Goal: Task Accomplishment & Management: Use online tool/utility

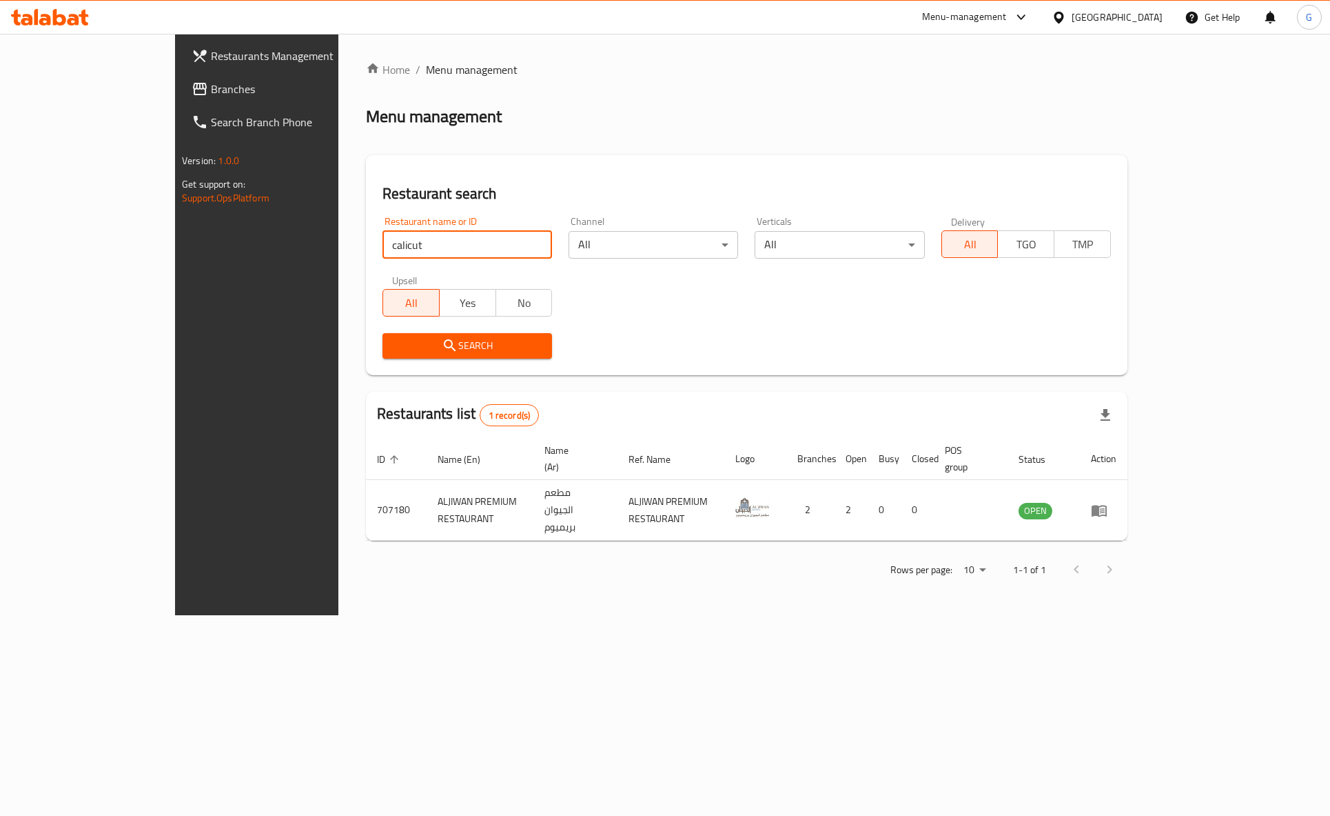
type input "calicut"
click button "Search" at bounding box center [468, 346] width 170 height 26
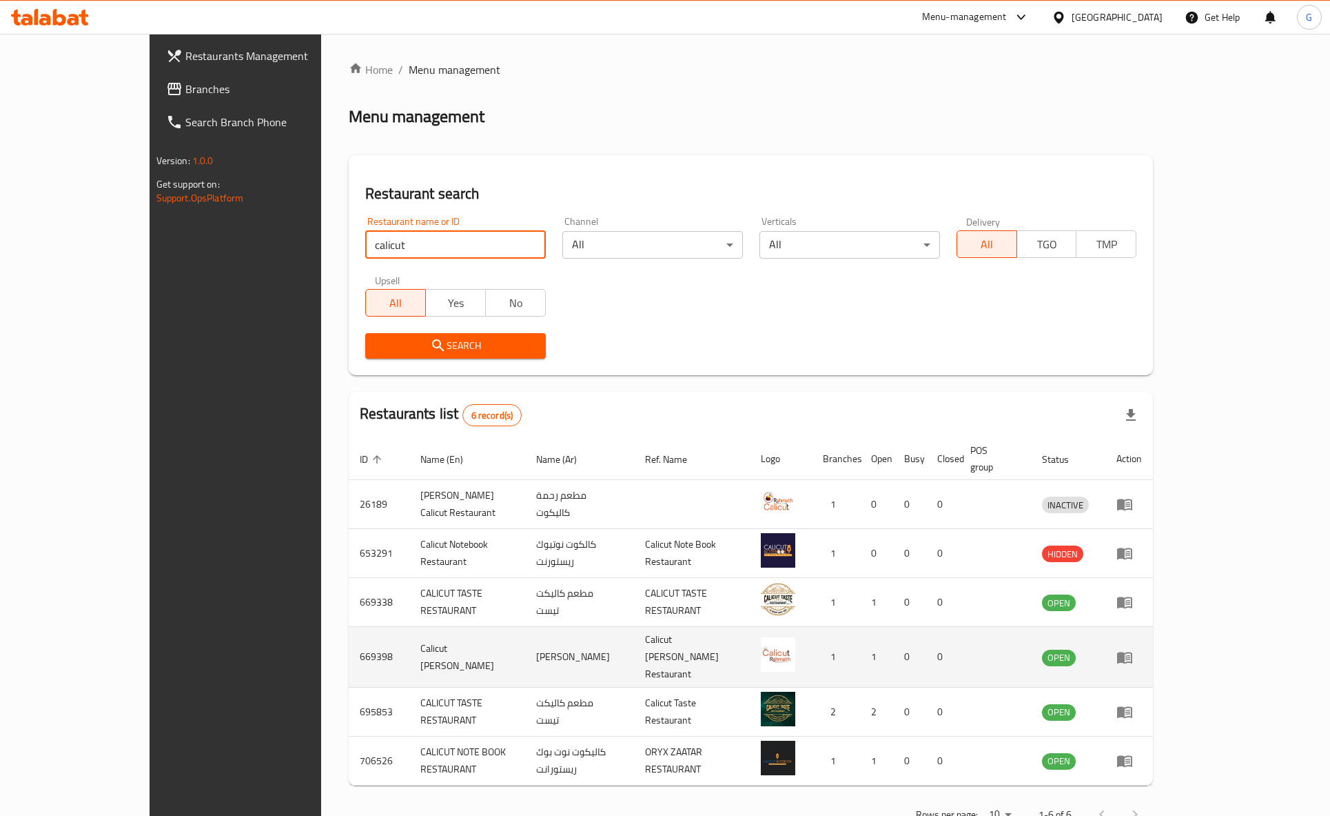
scroll to position [14, 0]
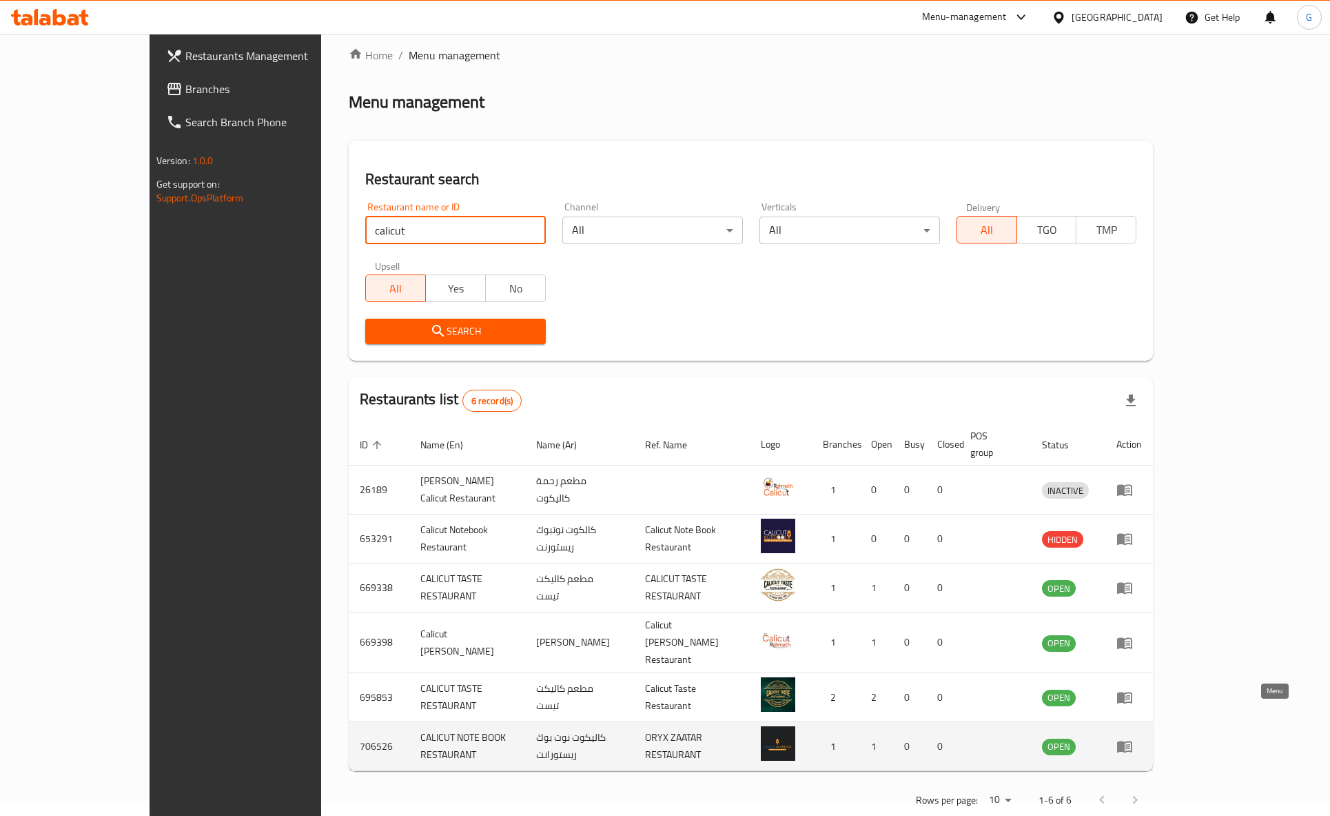
click at [1133, 738] on icon "enhanced table" at bounding box center [1125, 746] width 17 height 17
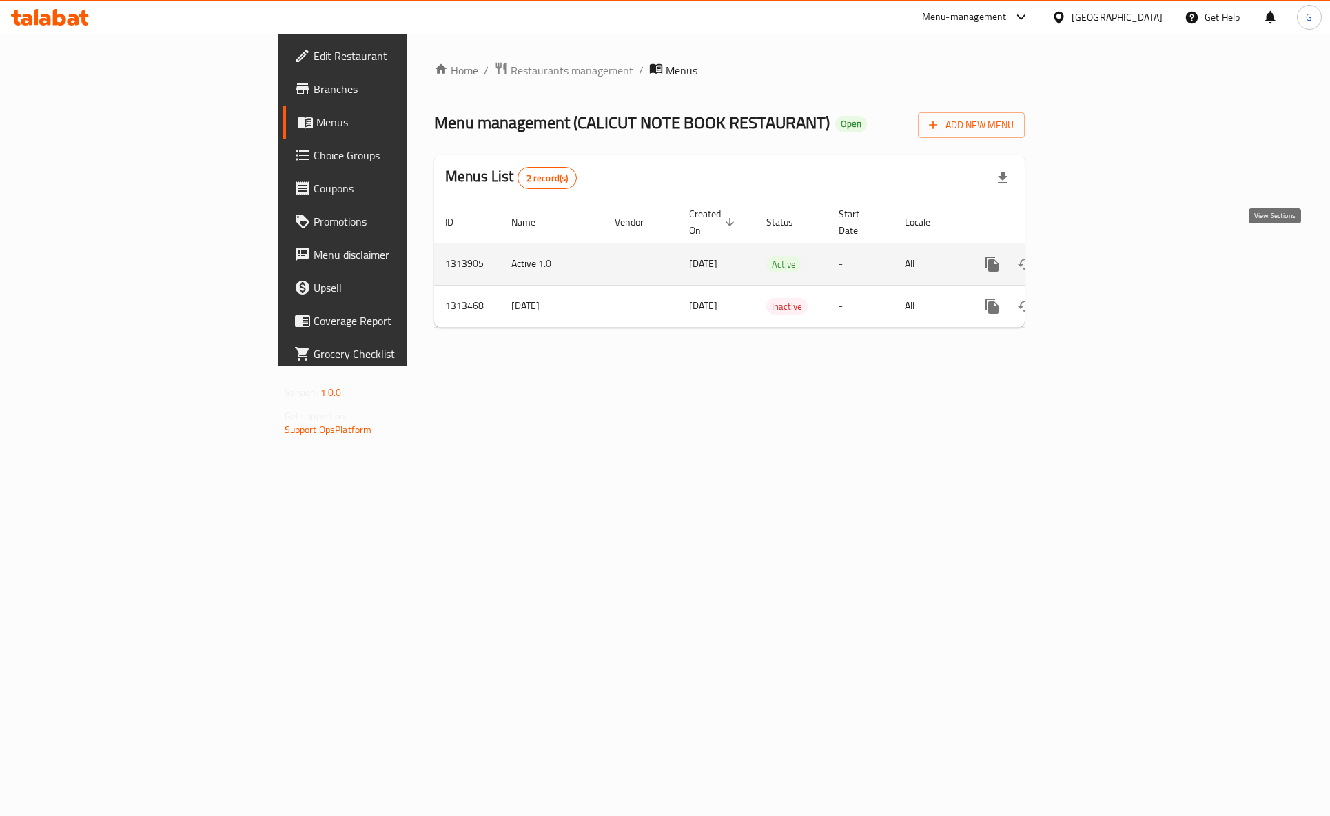
click at [1100, 256] on icon "enhanced table" at bounding box center [1092, 264] width 17 height 17
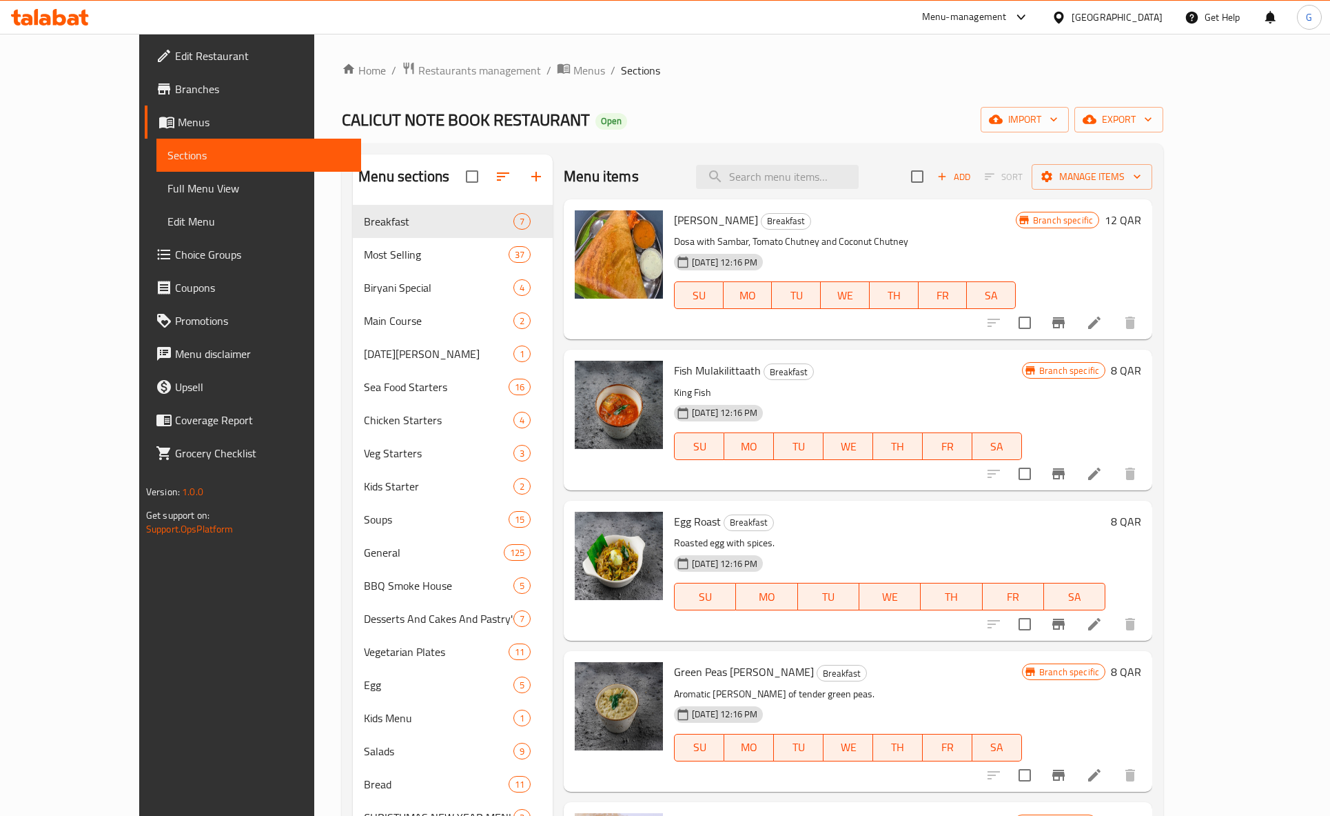
click at [1164, 135] on div "Home / Restaurants management / Menus / Sections CALICUT NOTE BOOK RESTAURANT O…" at bounding box center [753, 538] width 822 height 954
click at [1153, 123] on span "export" at bounding box center [1119, 119] width 67 height 17
click at [1255, 155] on span "Export Menu" at bounding box center [1253, 153] width 112 height 17
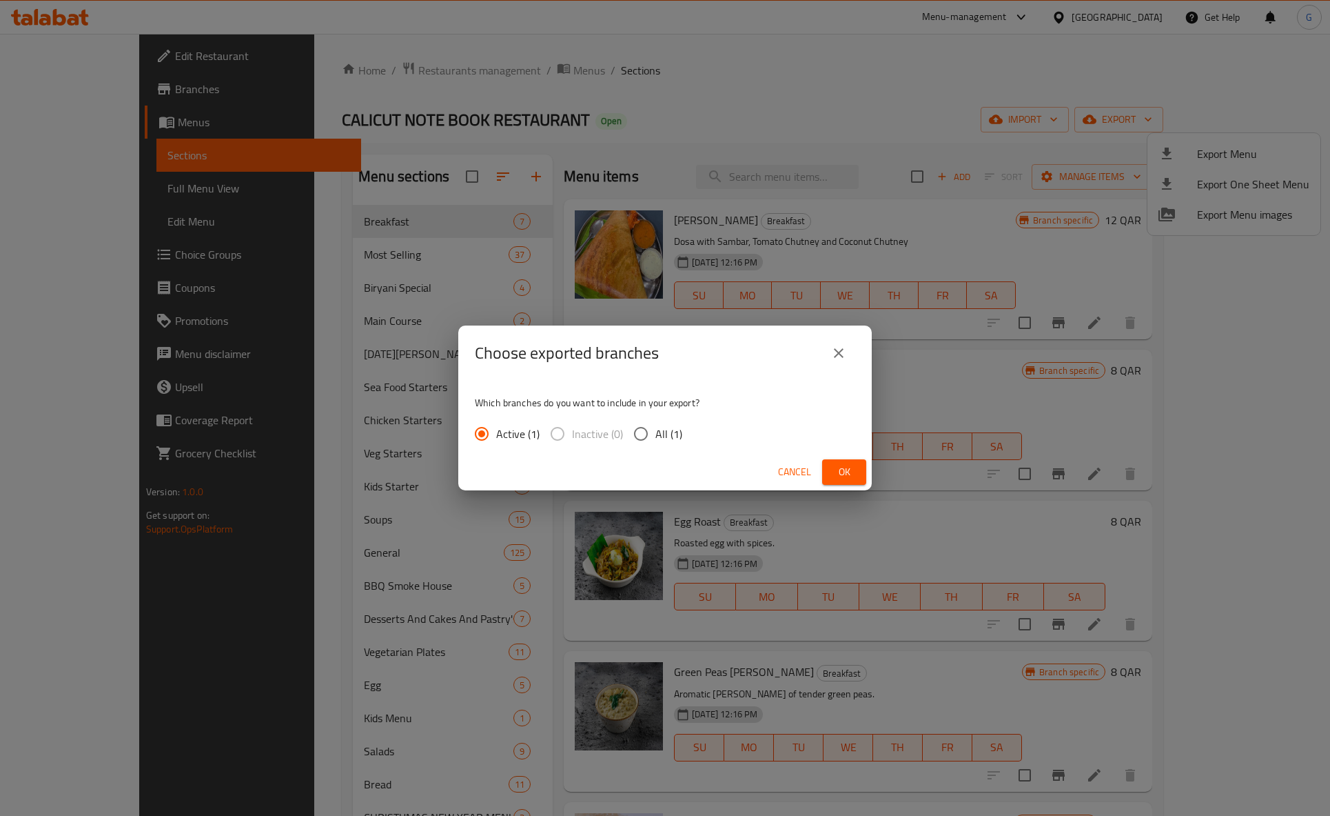
click at [849, 472] on span "Ok" at bounding box center [844, 471] width 22 height 17
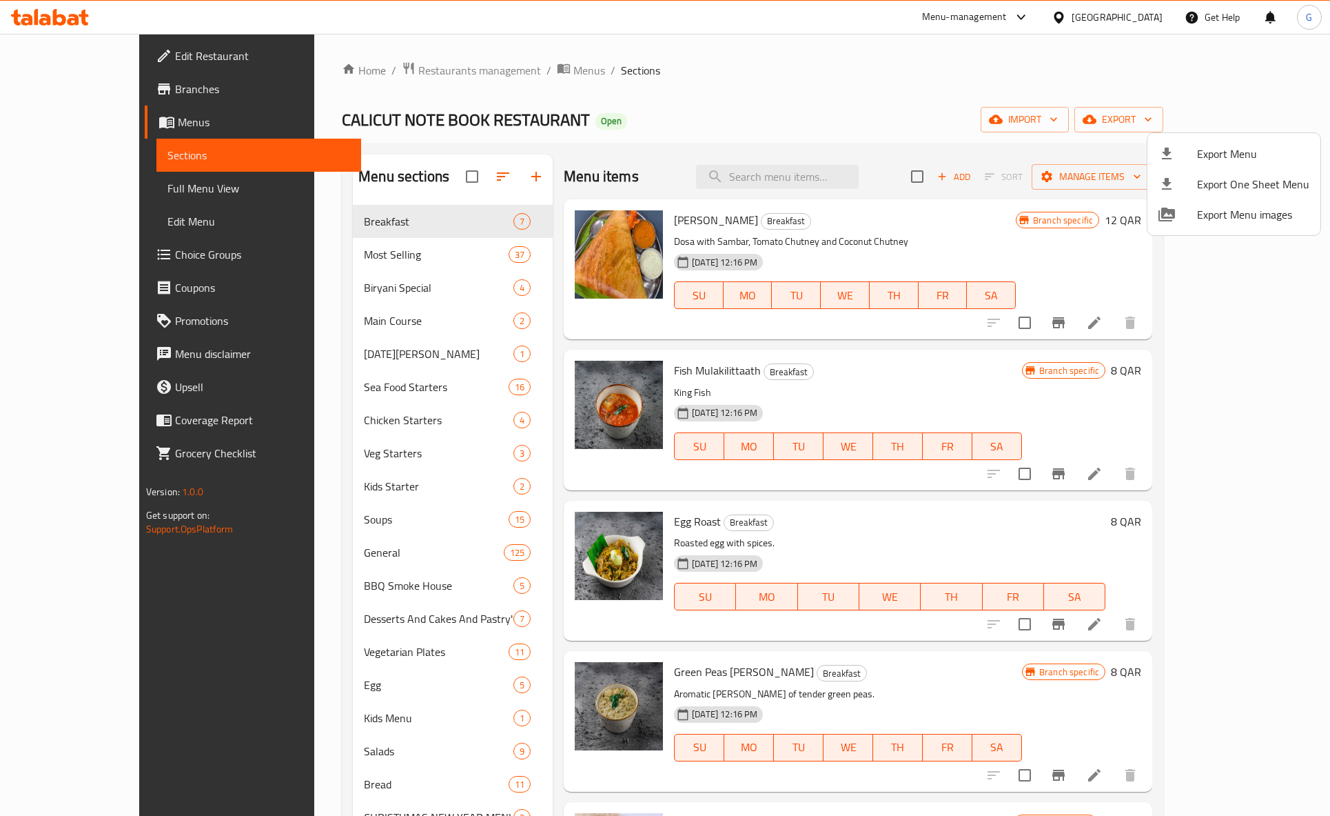
click at [720, 79] on div at bounding box center [665, 408] width 1330 height 816
click at [574, 70] on span "Menus" at bounding box center [590, 70] width 32 height 17
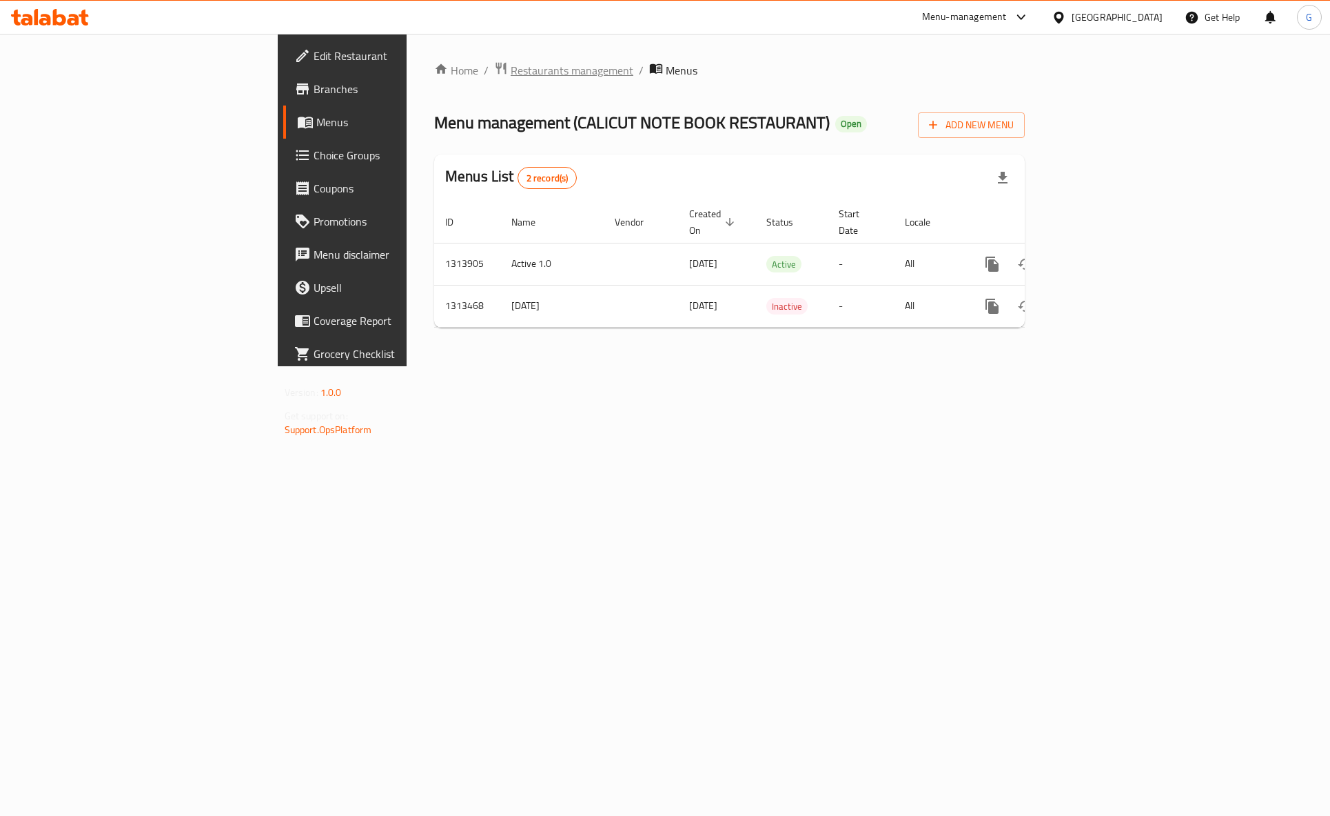
click at [511, 73] on span "Restaurants management" at bounding box center [572, 70] width 123 height 17
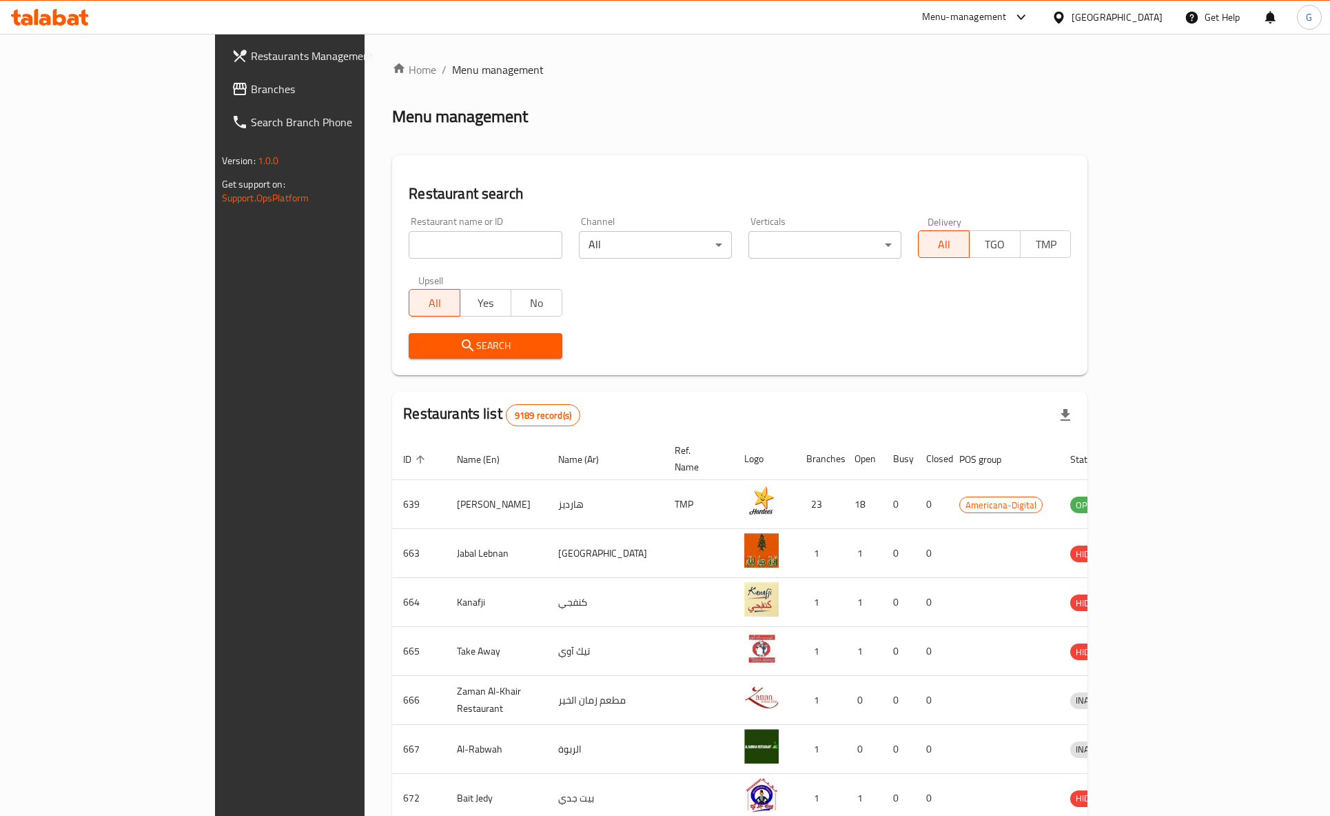
click at [392, 245] on div "Home / Menu management Menu management Restaurant search Restaurant name or ID …" at bounding box center [740, 538] width 696 height 955
click at [409, 245] on input "search" at bounding box center [485, 245] width 153 height 28
type input "cafeteria"
click button "Search" at bounding box center [485, 346] width 153 height 26
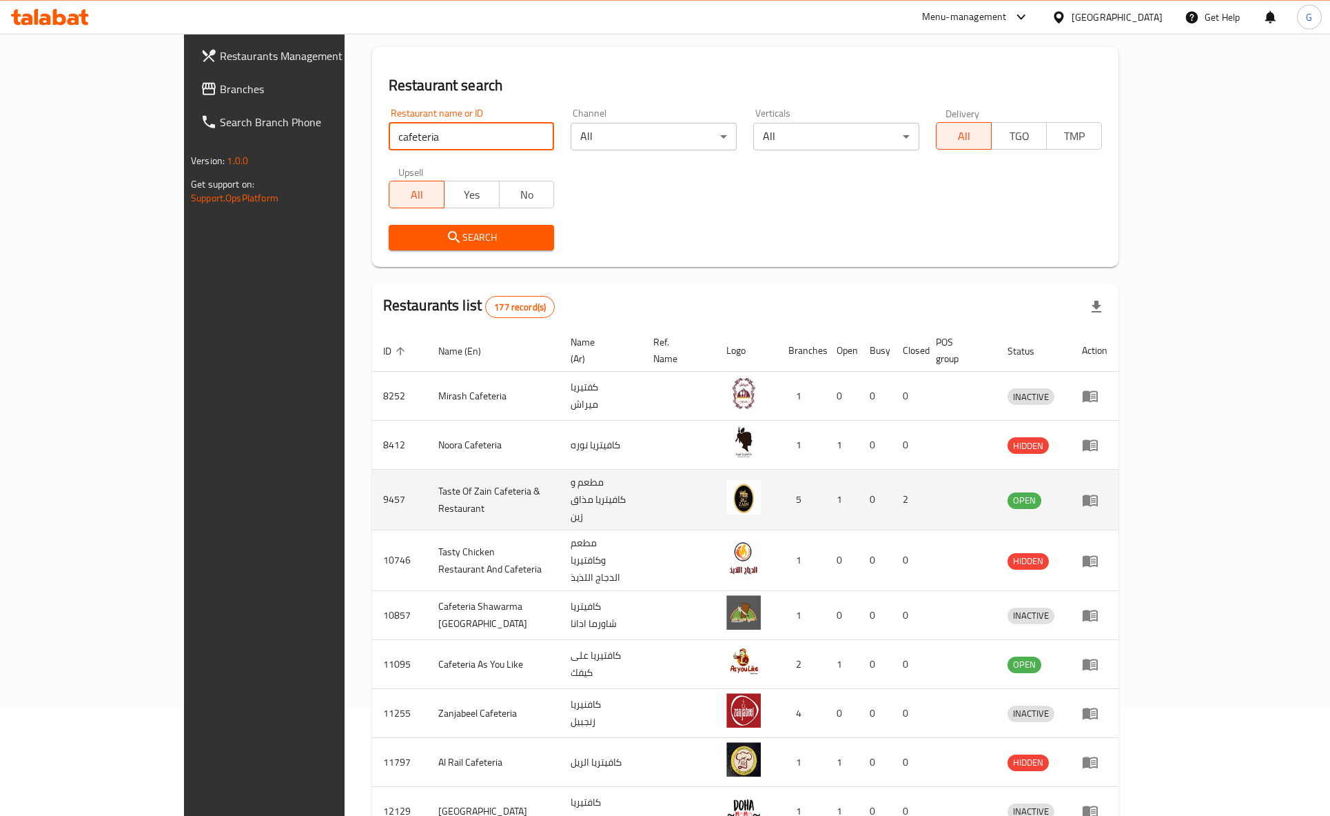
scroll to position [145, 0]
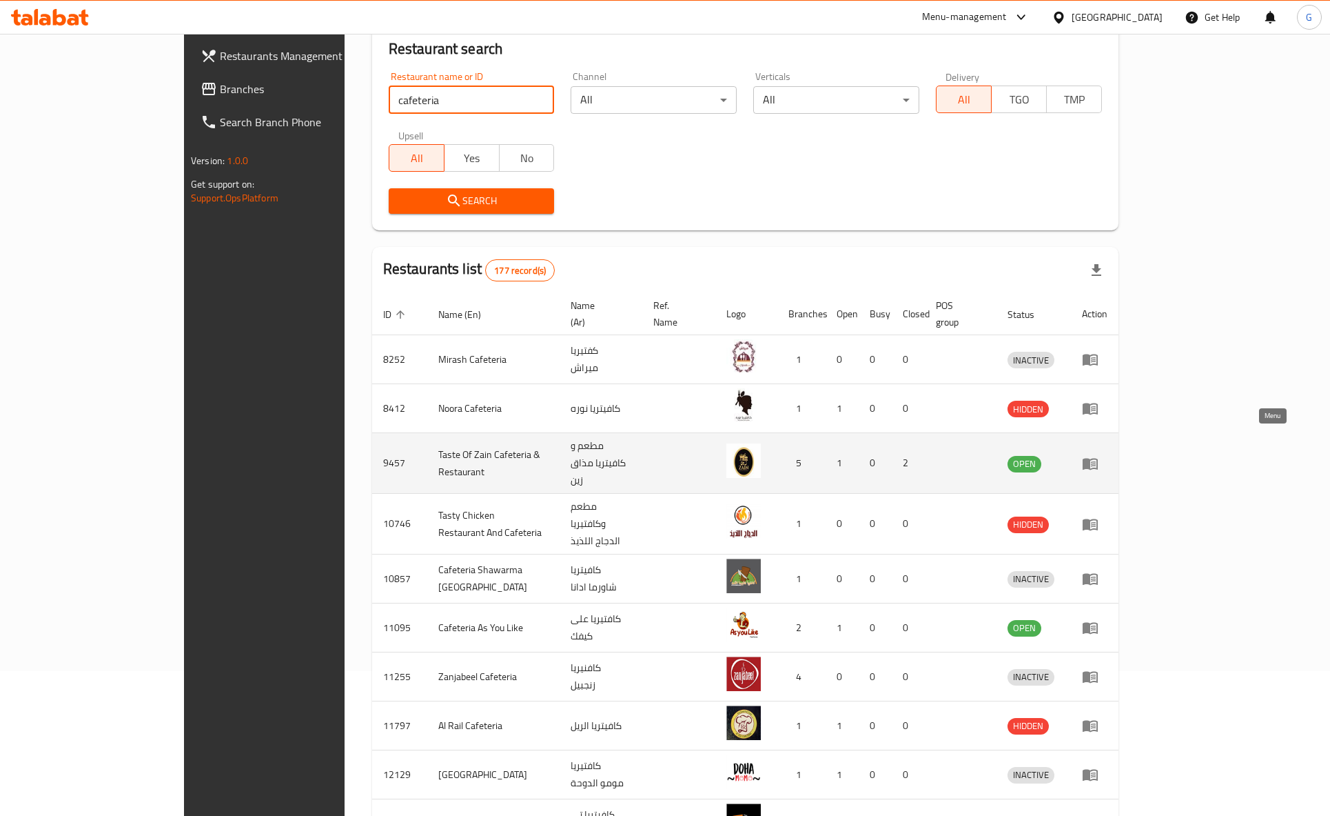
click at [1098, 458] on icon "enhanced table" at bounding box center [1090, 464] width 15 height 12
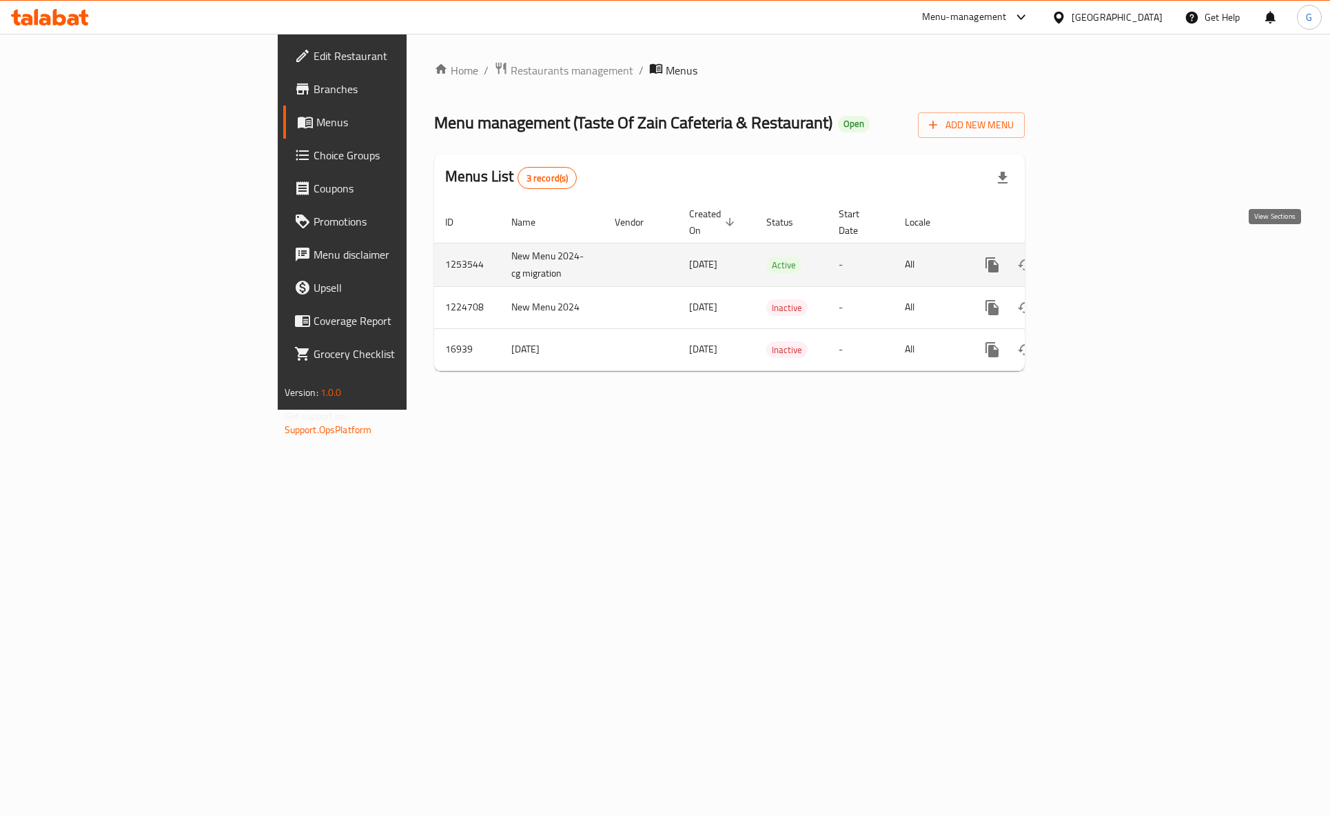
click at [1100, 256] on icon "enhanced table" at bounding box center [1092, 264] width 17 height 17
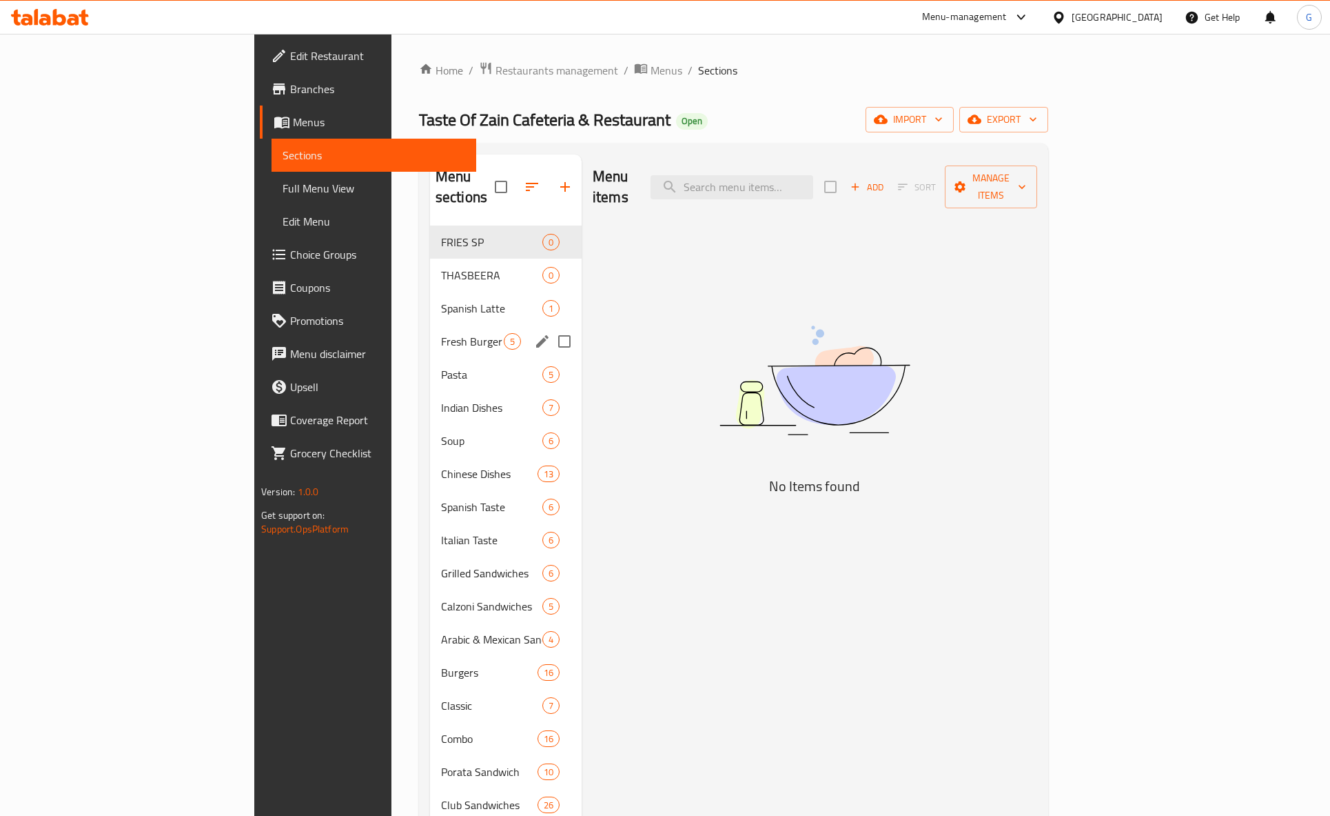
click at [430, 335] on div "Fresh Burger 5" at bounding box center [506, 341] width 152 height 33
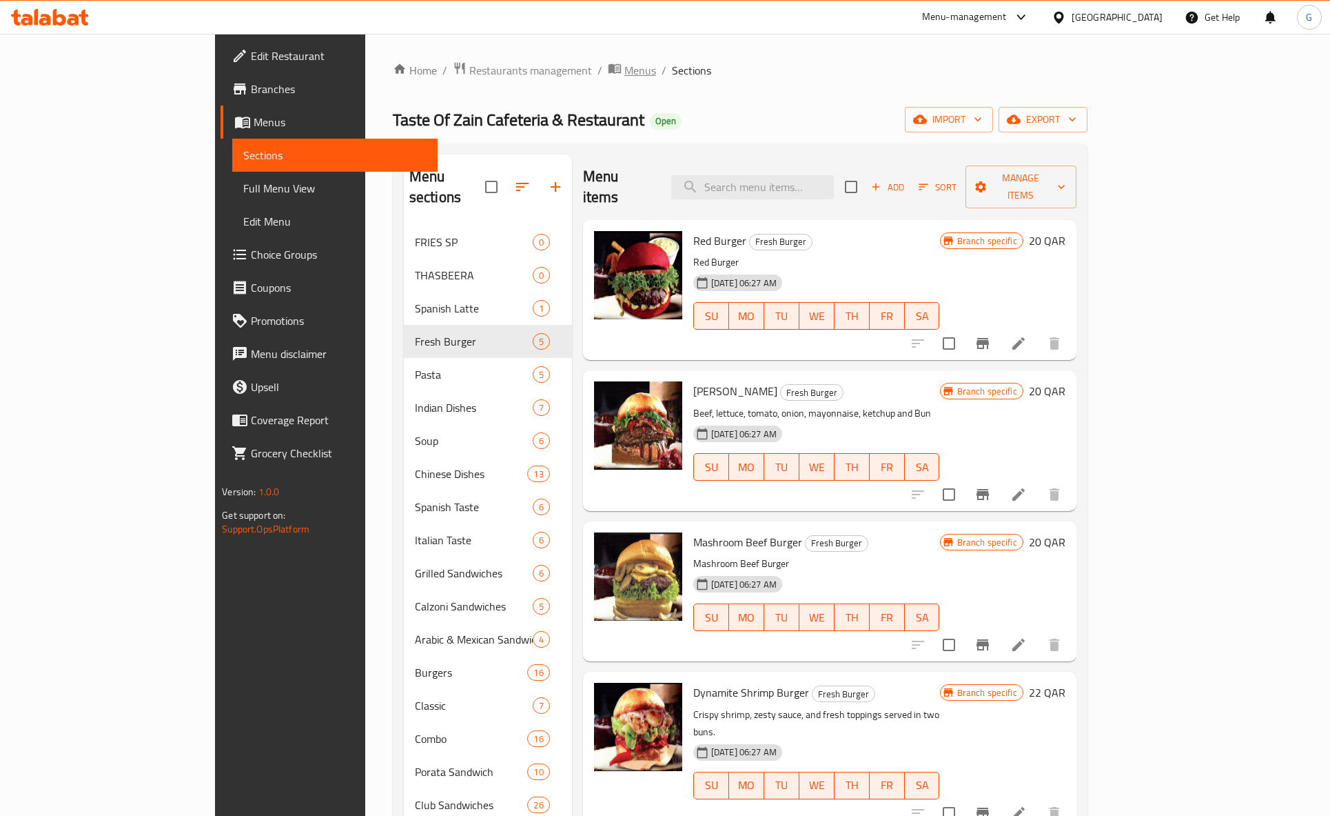
click at [608, 65] on span "Menus" at bounding box center [632, 70] width 48 height 18
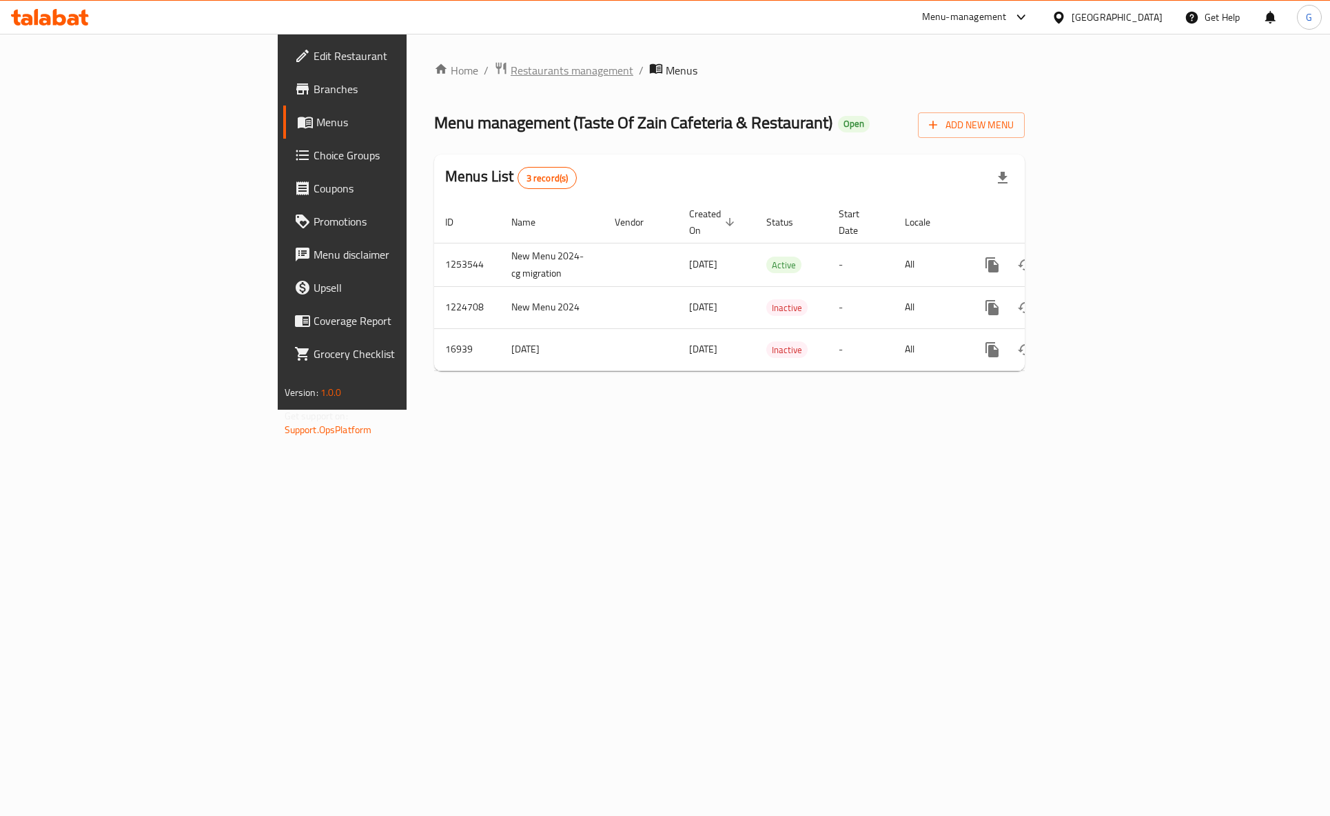
click at [511, 68] on span "Restaurants management" at bounding box center [572, 70] width 123 height 17
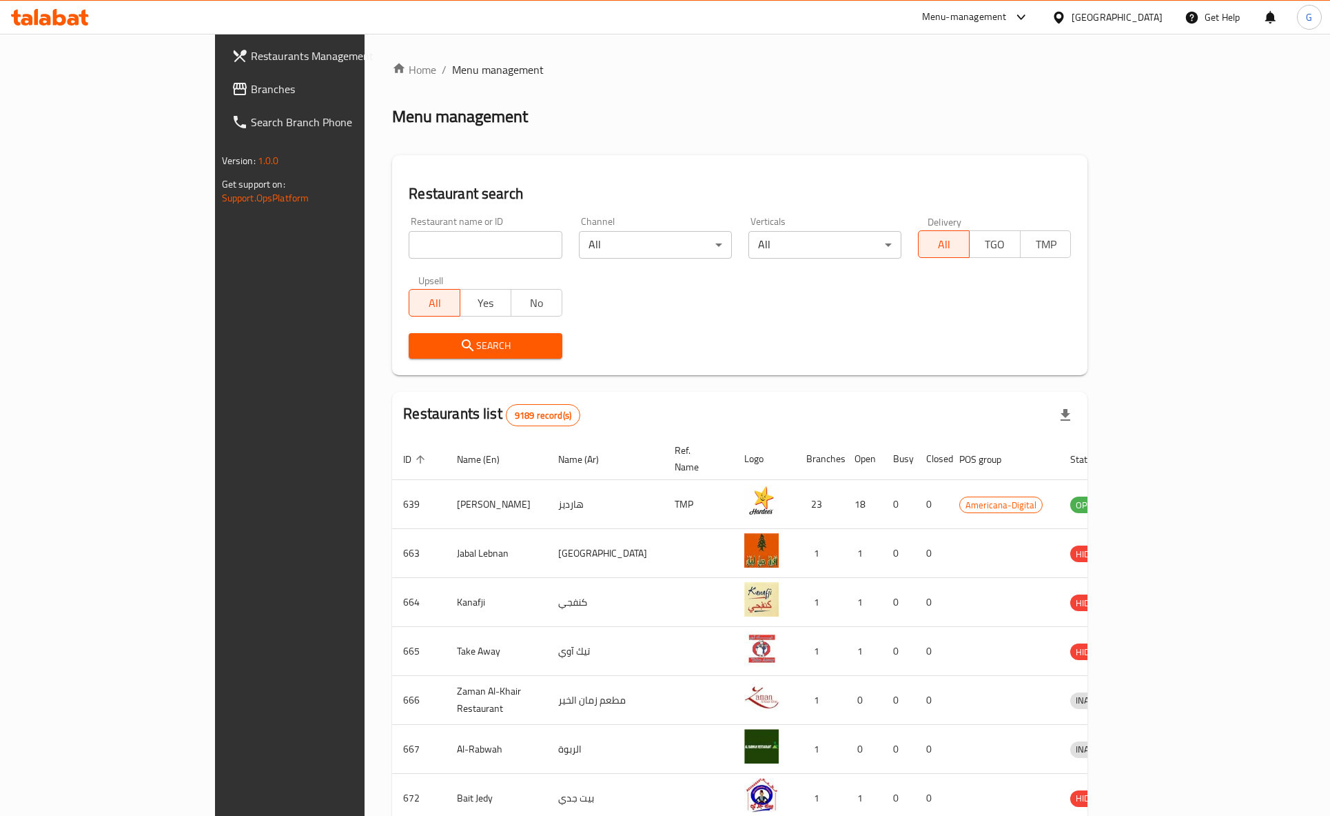
drag, startPoint x: 402, startPoint y: 264, endPoint x: 390, endPoint y: 241, distance: 26.2
click at [401, 254] on div "Restaurant name or ID Restaurant name or ID" at bounding box center [486, 237] width 170 height 59
click at [409, 241] on input "search" at bounding box center [485, 245] width 153 height 28
type input "al [PERSON_NAME]"
click button "Search" at bounding box center [485, 346] width 153 height 26
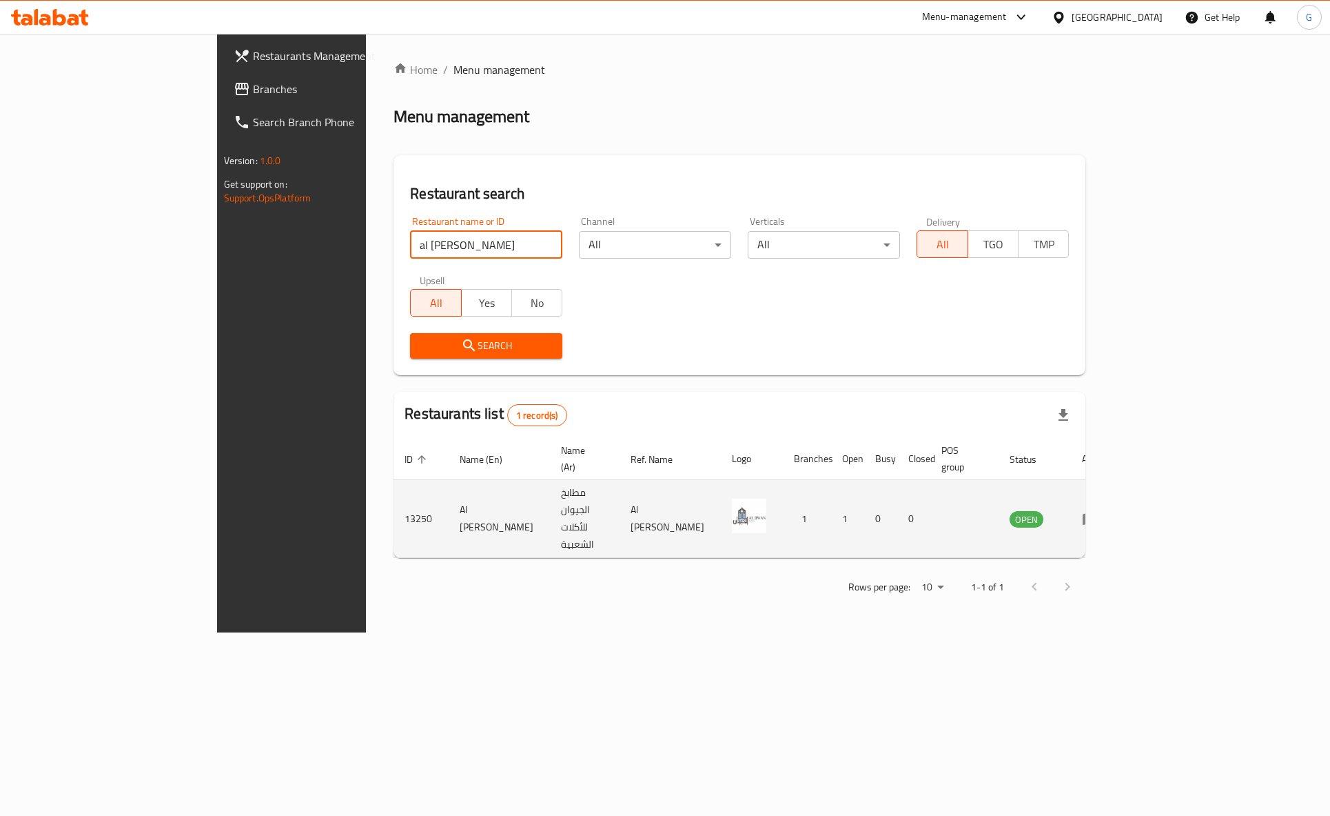
click at [1071, 488] on td "OPEN" at bounding box center [1035, 519] width 72 height 78
click at [1119, 489] on td "enhanced table" at bounding box center [1095, 519] width 48 height 78
click at [1098, 514] on icon "enhanced table" at bounding box center [1090, 520] width 15 height 12
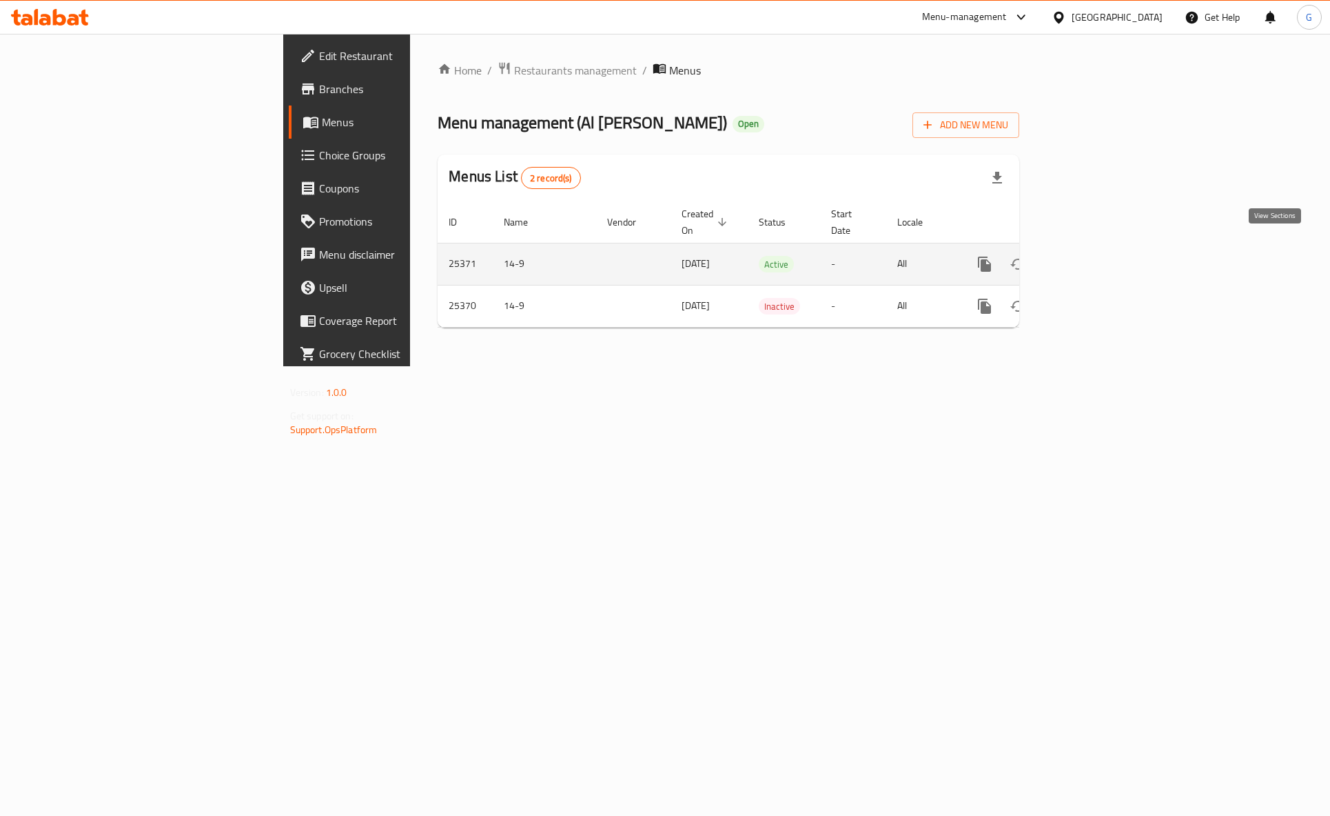
click at [1091, 258] on icon "enhanced table" at bounding box center [1084, 264] width 12 height 12
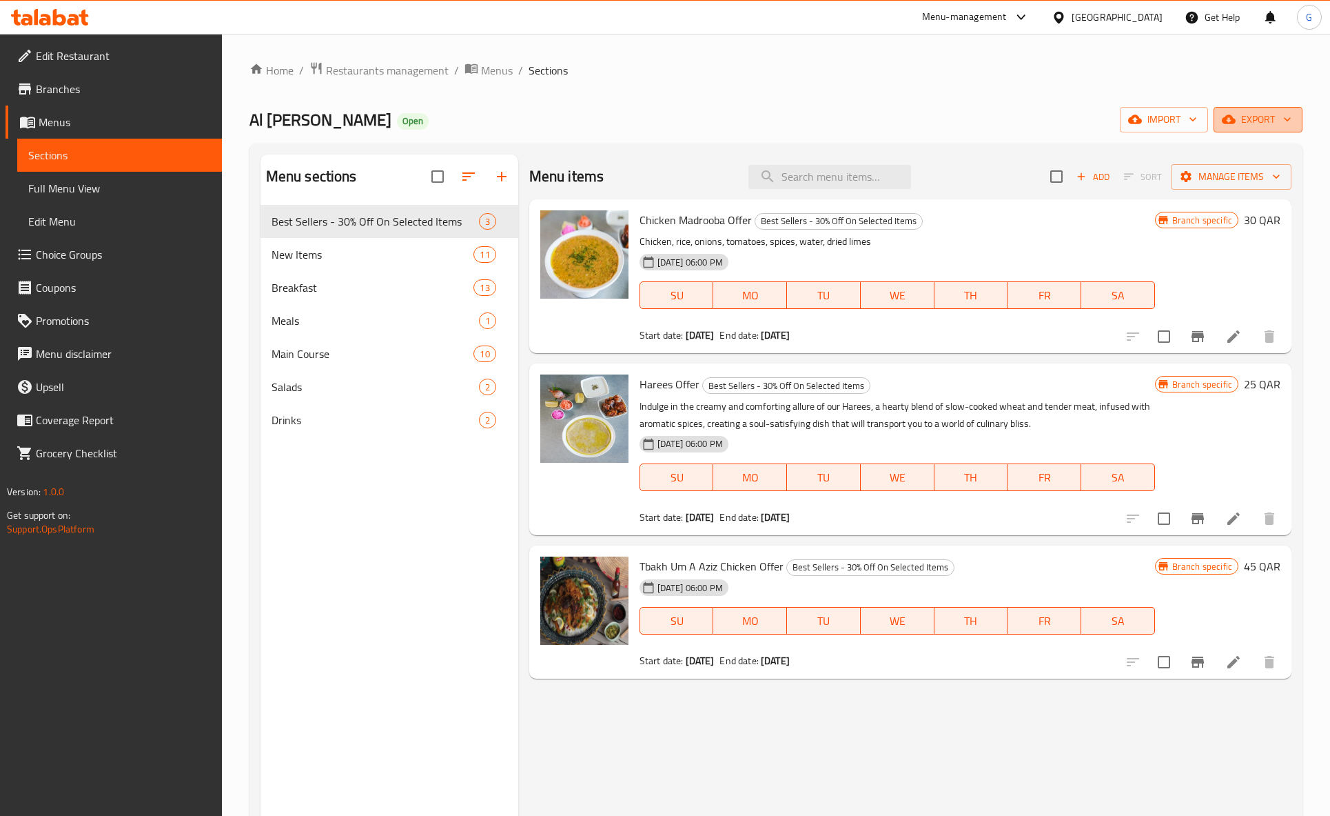
click at [1271, 132] on button "export" at bounding box center [1258, 120] width 89 height 26
click at [1271, 128] on div at bounding box center [665, 408] width 1330 height 816
click at [1271, 128] on span "export" at bounding box center [1258, 119] width 67 height 17
click at [1251, 154] on span "Export Menu" at bounding box center [1253, 153] width 112 height 17
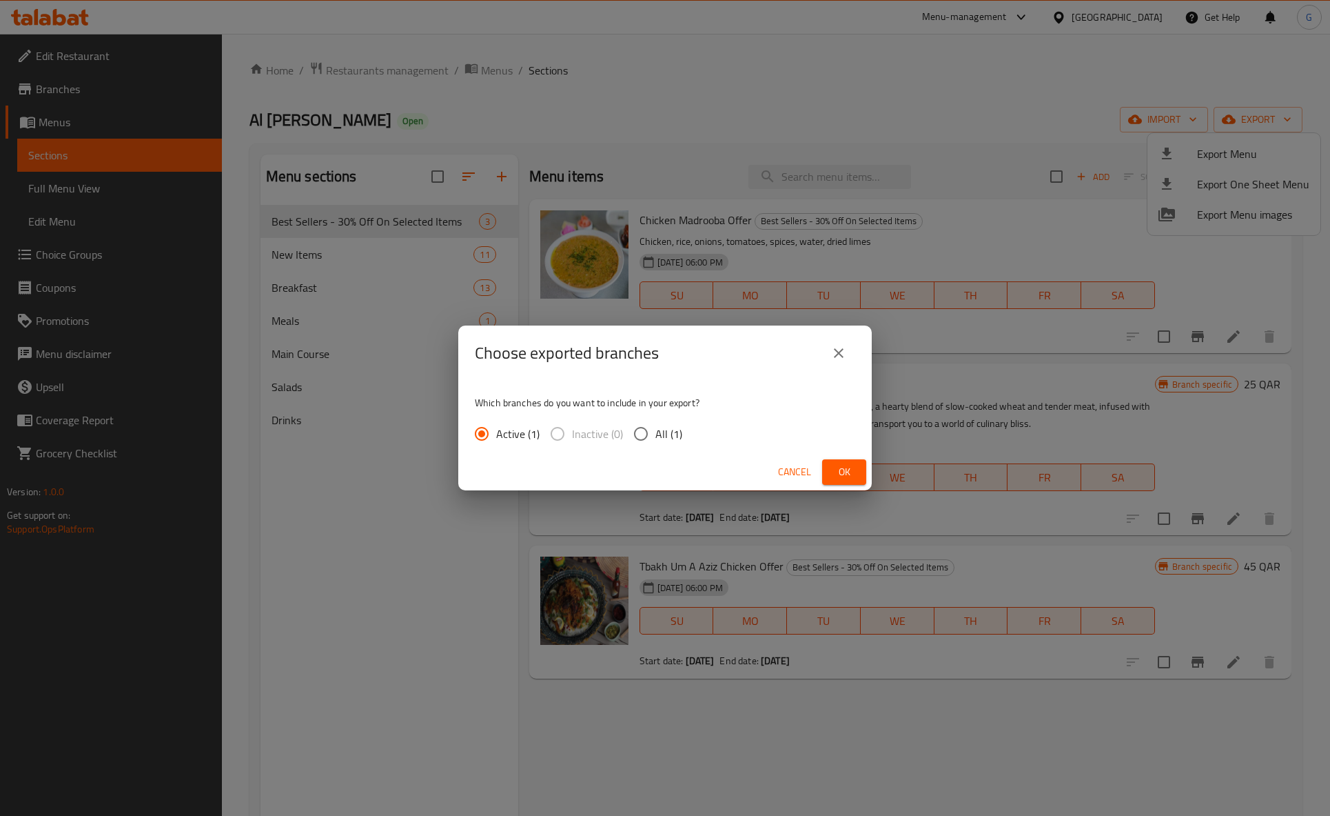
click at [859, 469] on button "Ok" at bounding box center [844, 472] width 44 height 26
